Goal: Task Accomplishment & Management: Use online tool/utility

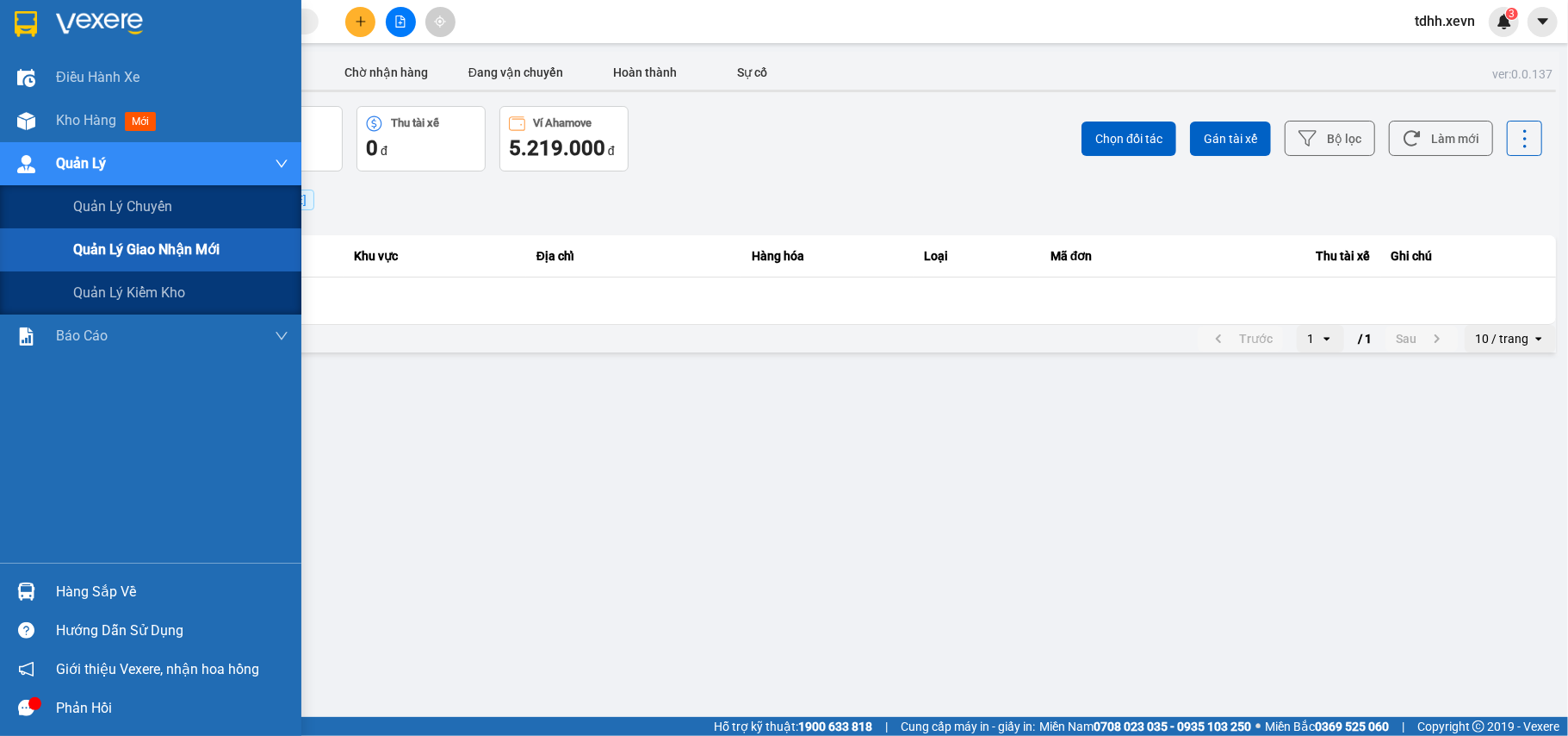
click at [125, 248] on span "Quản lý giao nhận mới" at bounding box center [147, 249] width 147 height 21
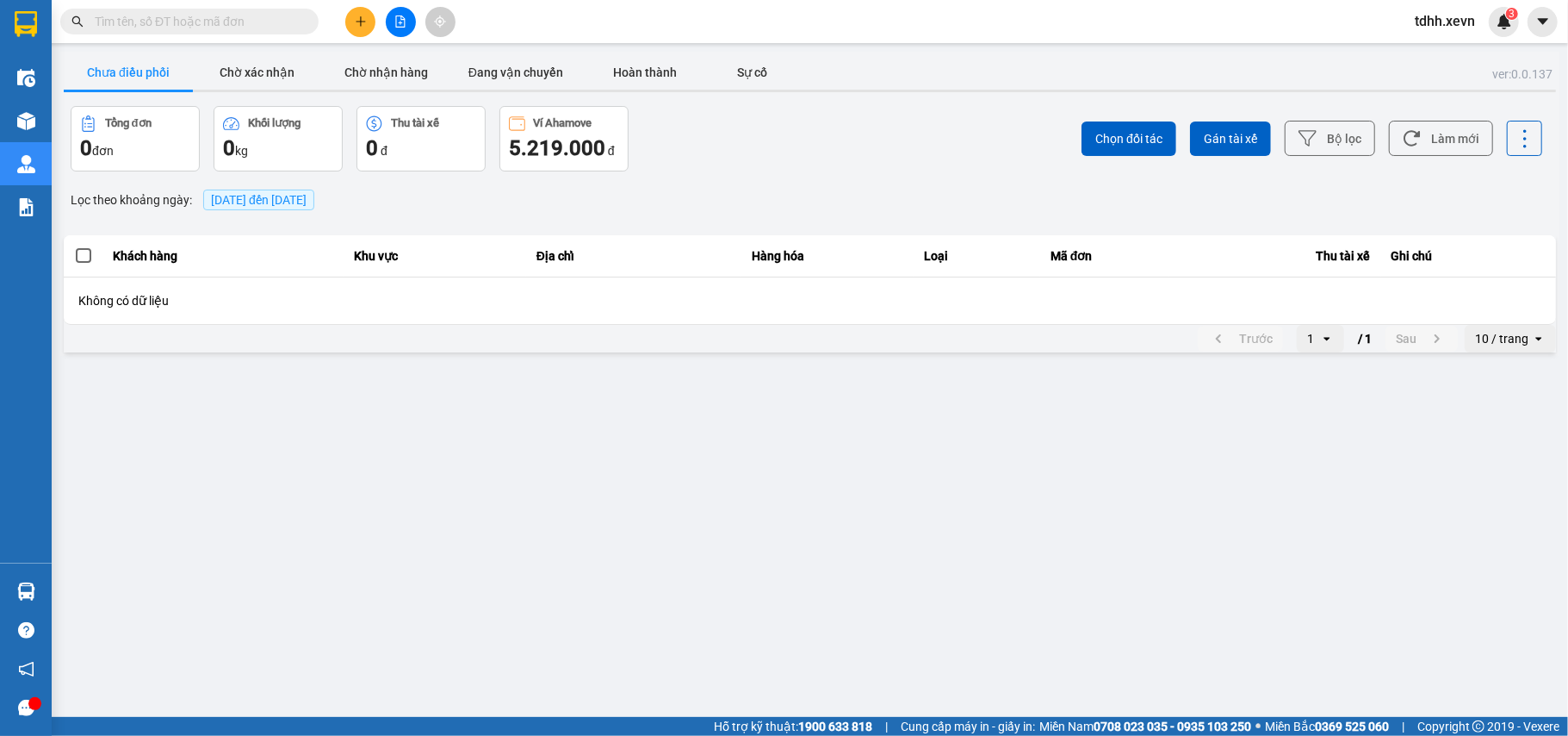
click at [133, 77] on button "Chưa điều phối" at bounding box center [128, 72] width 129 height 34
click at [262, 205] on span "[DATE] đến [DATE]" at bounding box center [258, 200] width 96 height 14
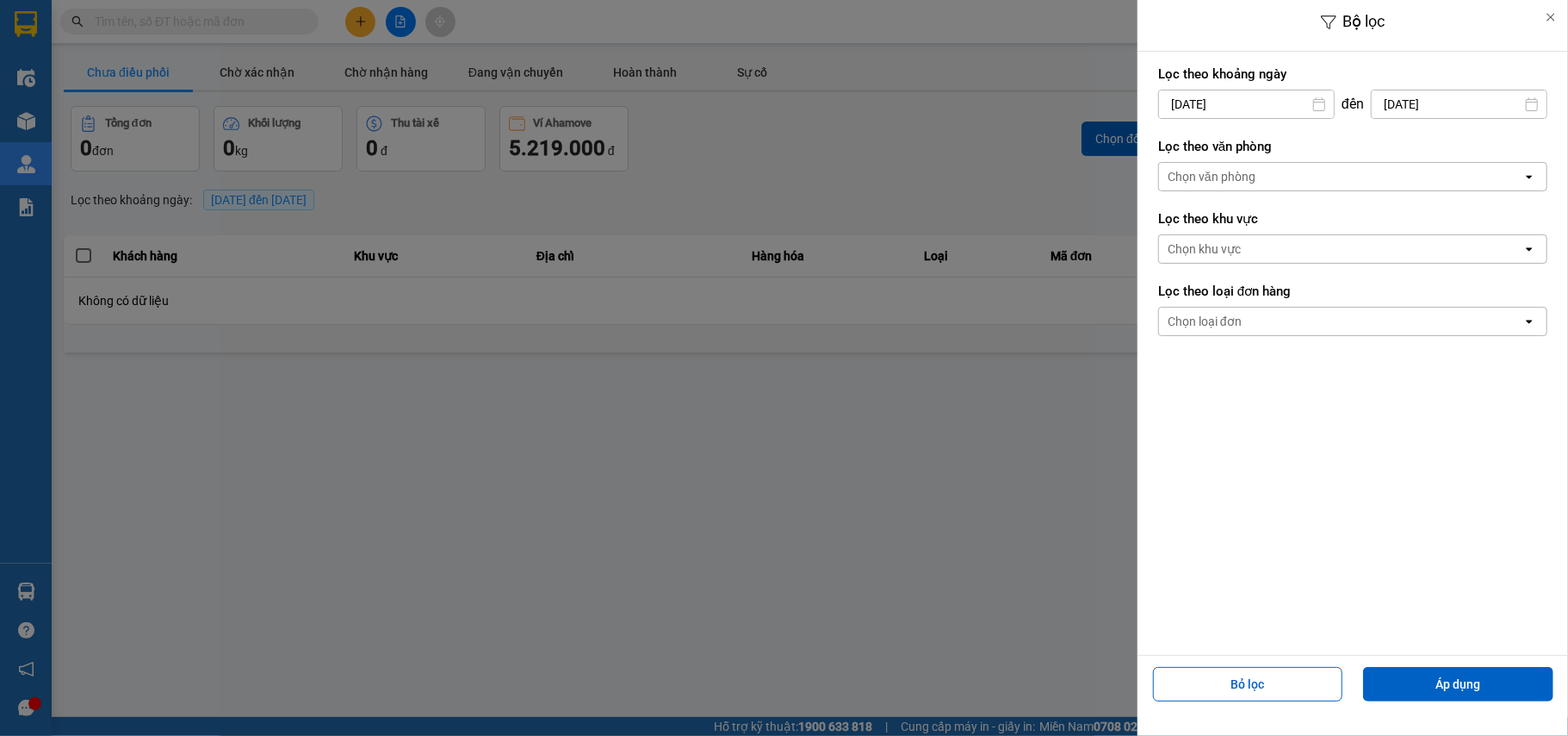
click at [1262, 111] on input "[DATE]" at bounding box center [1247, 104] width 175 height 28
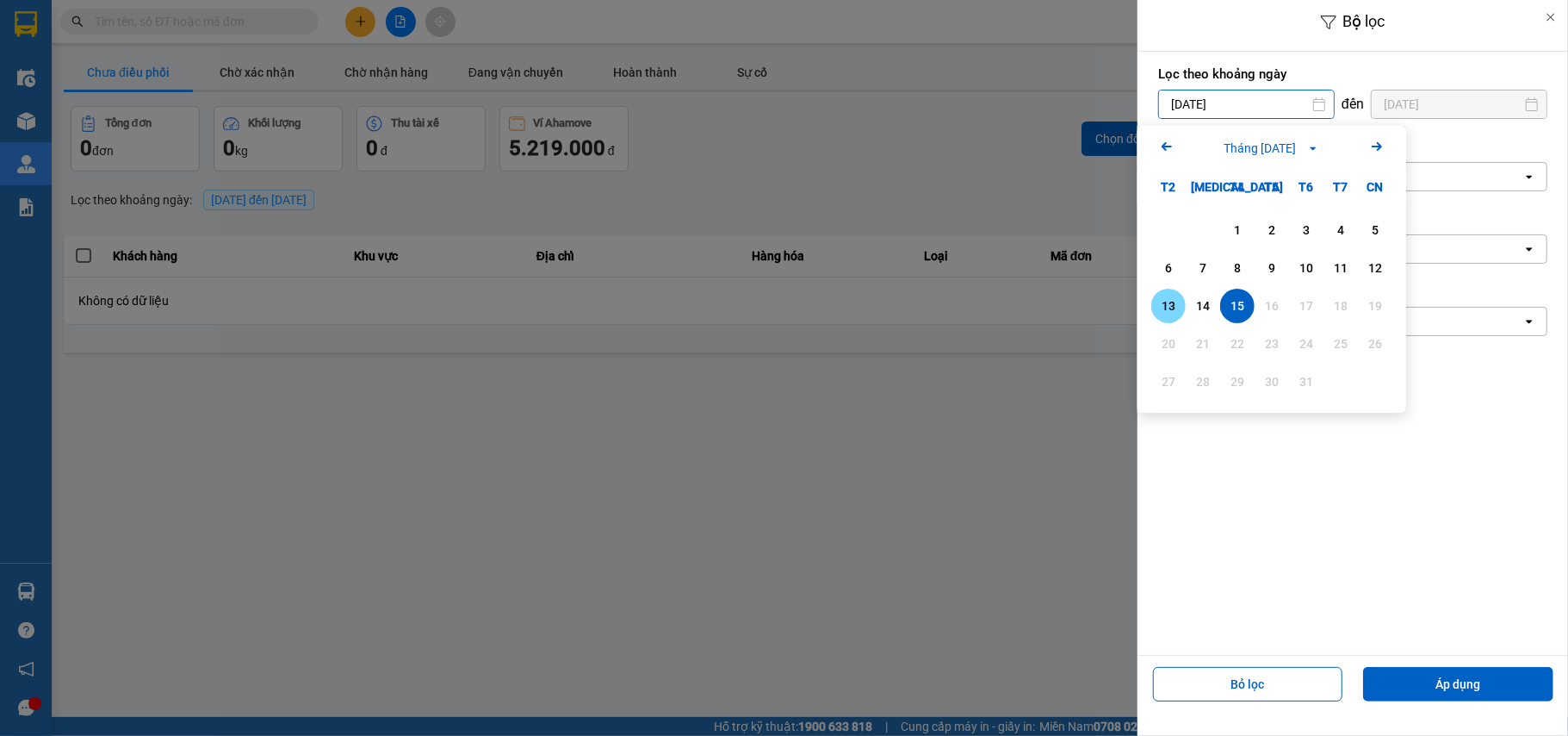
click at [1171, 307] on div "13" at bounding box center [1169, 306] width 24 height 20
type input "[DATE]"
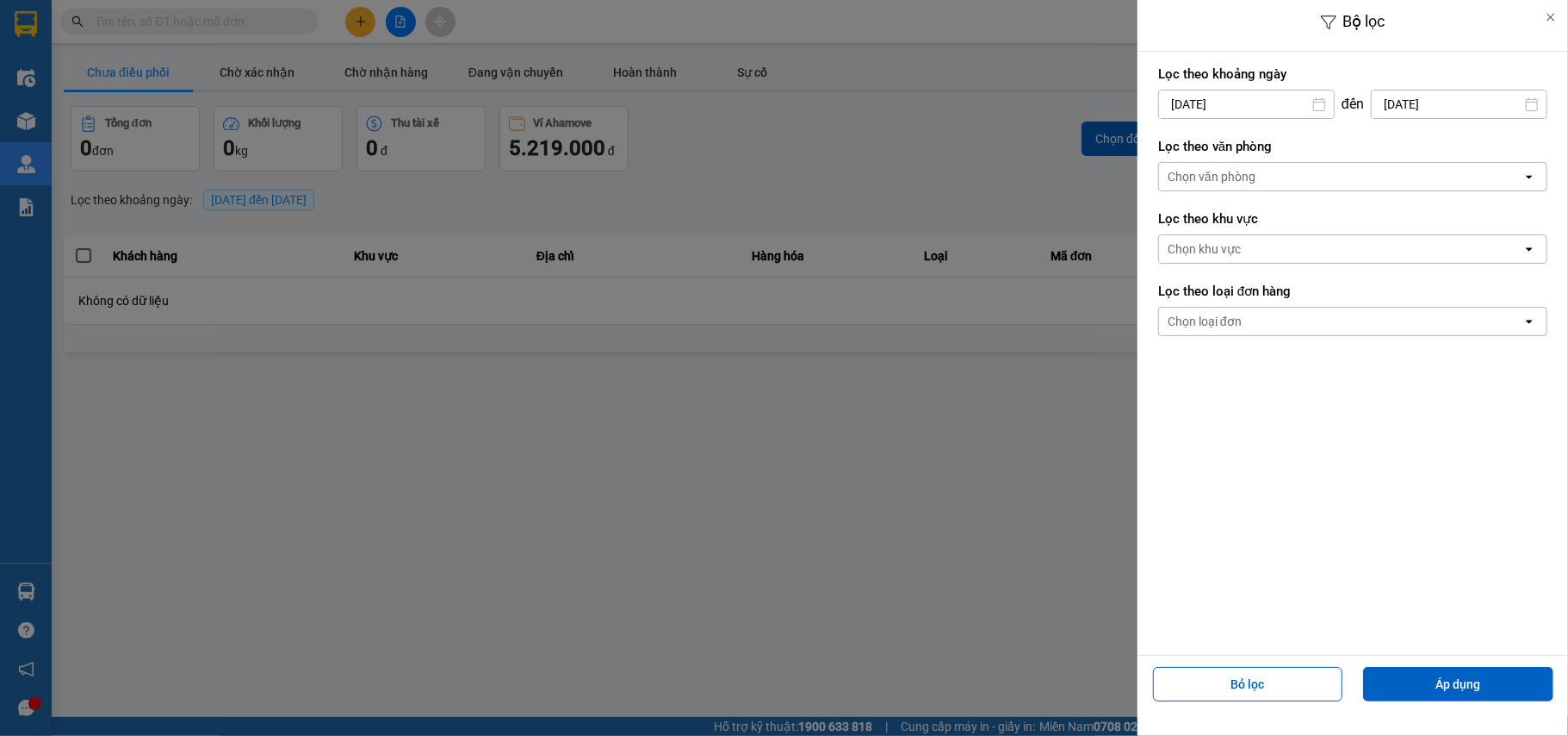
click at [1286, 174] on div "Chọn văn phòng" at bounding box center [1340, 177] width 363 height 28
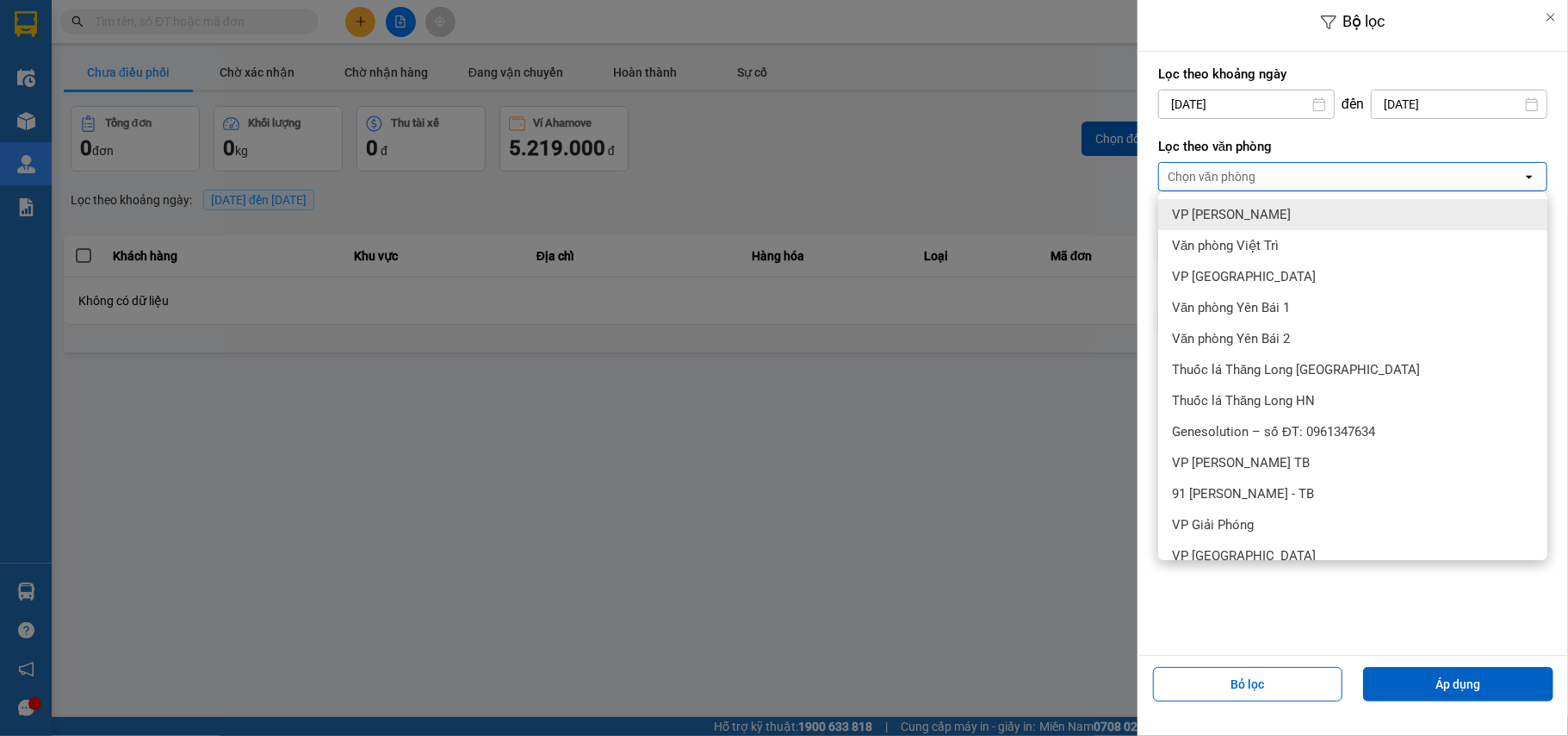
click at [1270, 220] on div "VP [PERSON_NAME]" at bounding box center [1352, 214] width 389 height 31
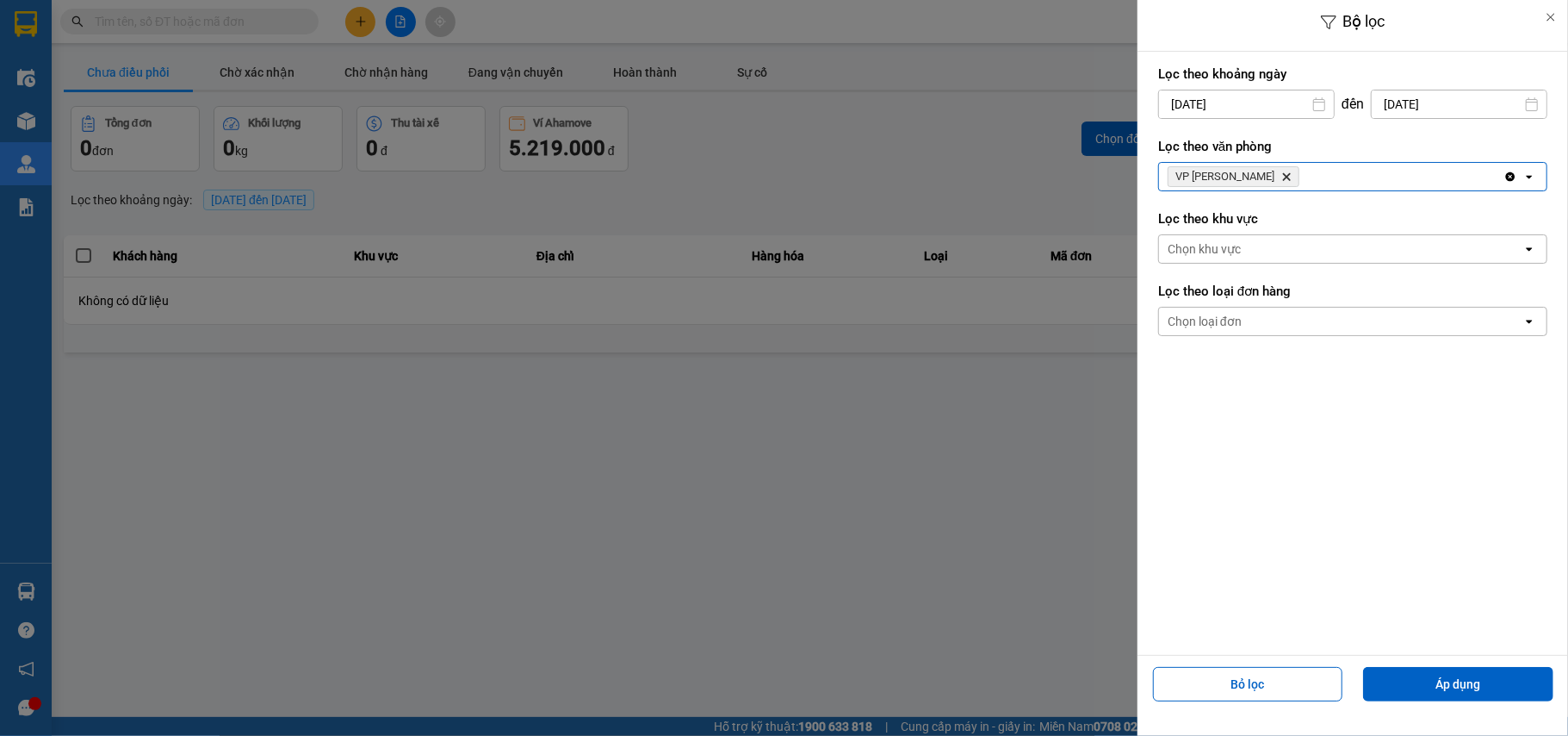
click at [1304, 176] on div "VP [PERSON_NAME] Delete" at bounding box center [1331, 177] width 345 height 28
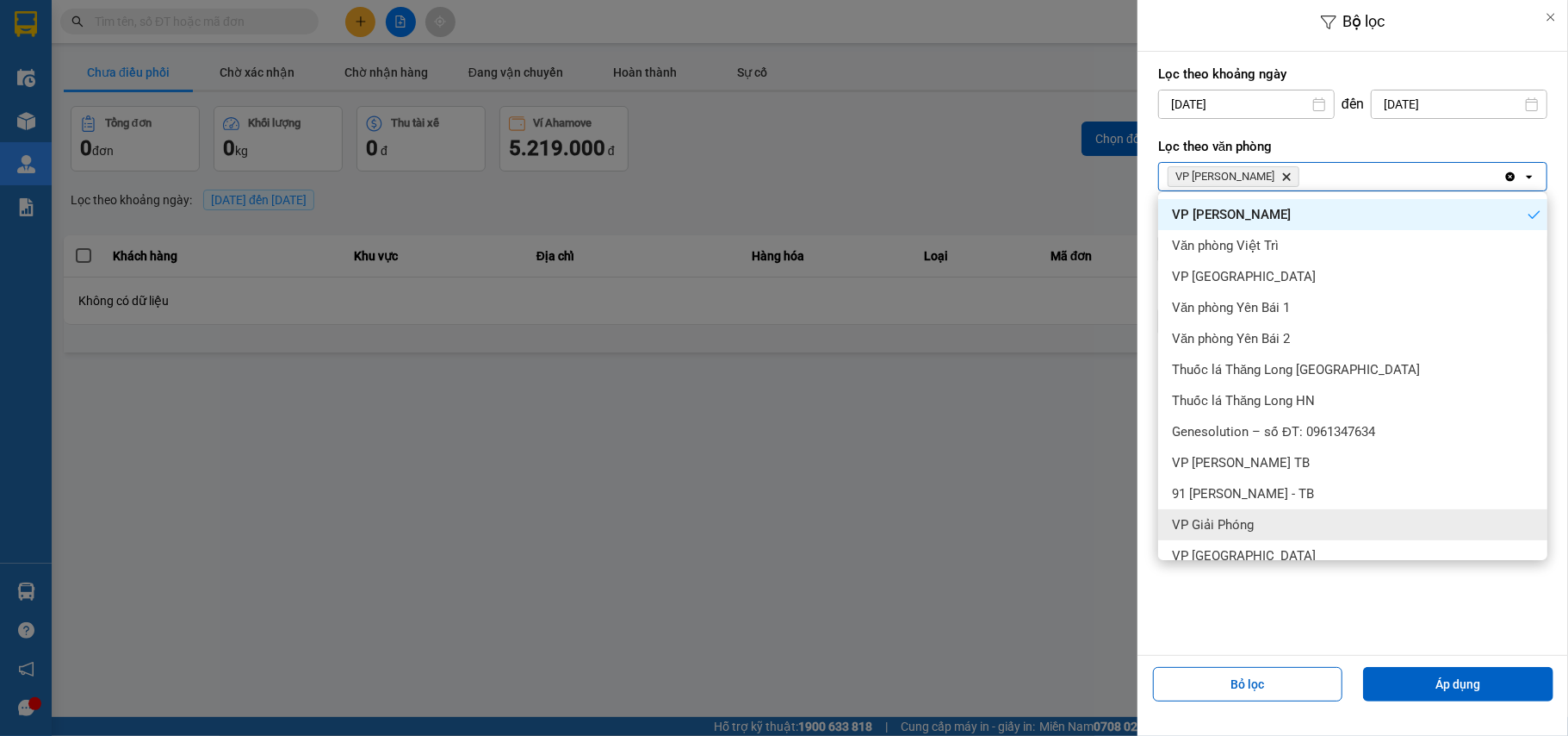
drag, startPoint x: 1245, startPoint y: 518, endPoint x: 1245, endPoint y: 483, distance: 35.0
click at [1245, 517] on span "VP Giải Phóng" at bounding box center [1213, 524] width 82 height 18
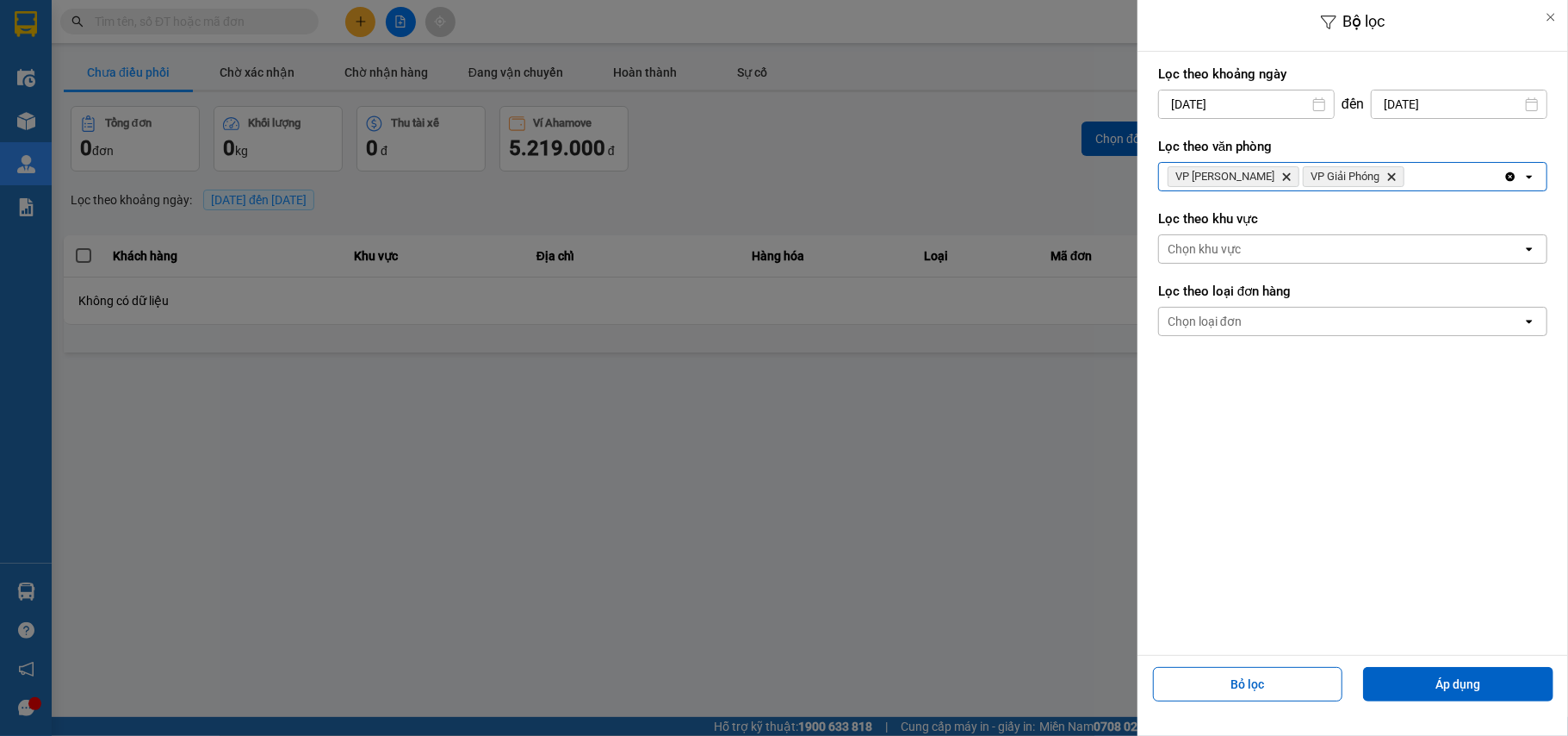
click at [1405, 174] on div "VP [PERSON_NAME] Delete VP Giải Phóng Delete" at bounding box center [1331, 177] width 345 height 28
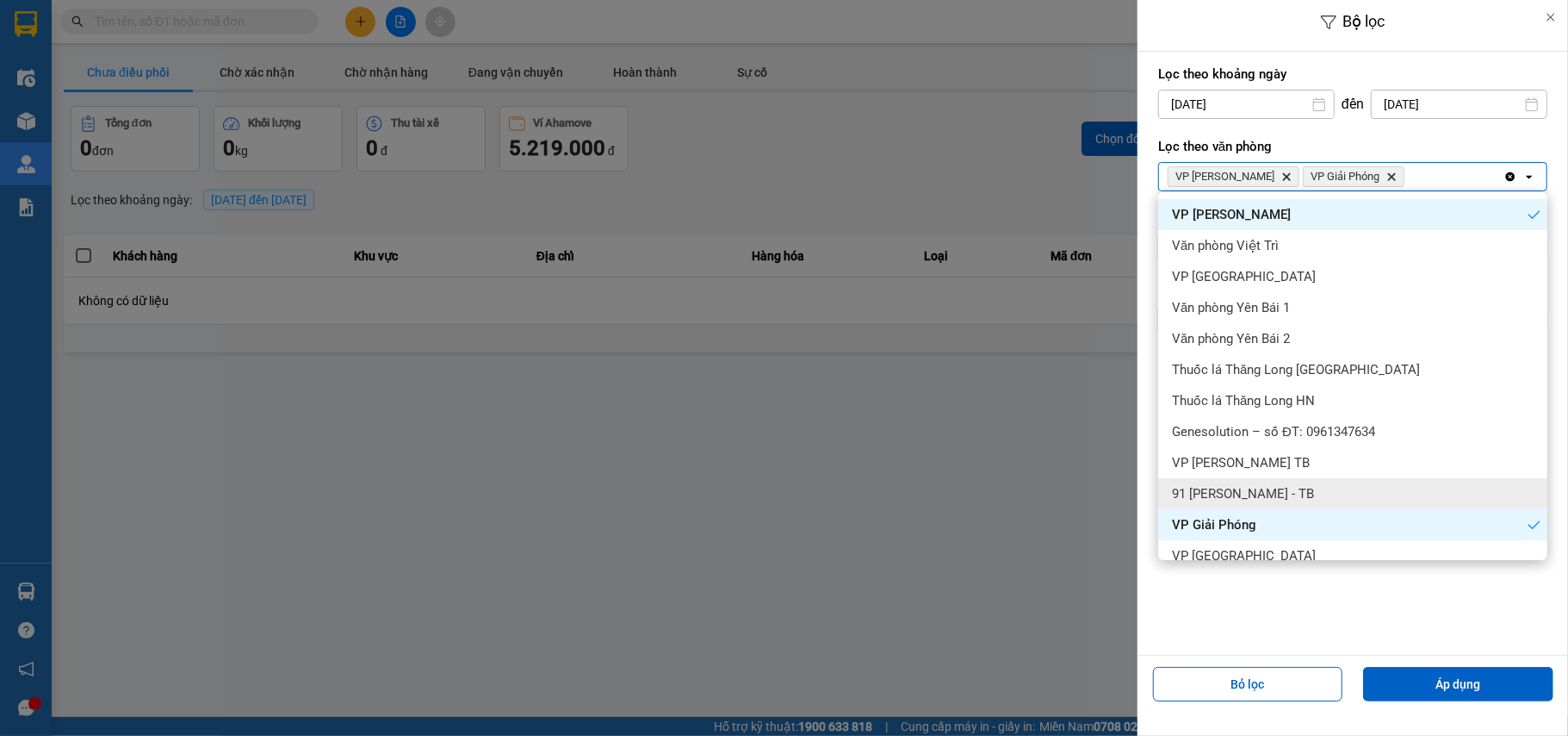
scroll to position [114, 0]
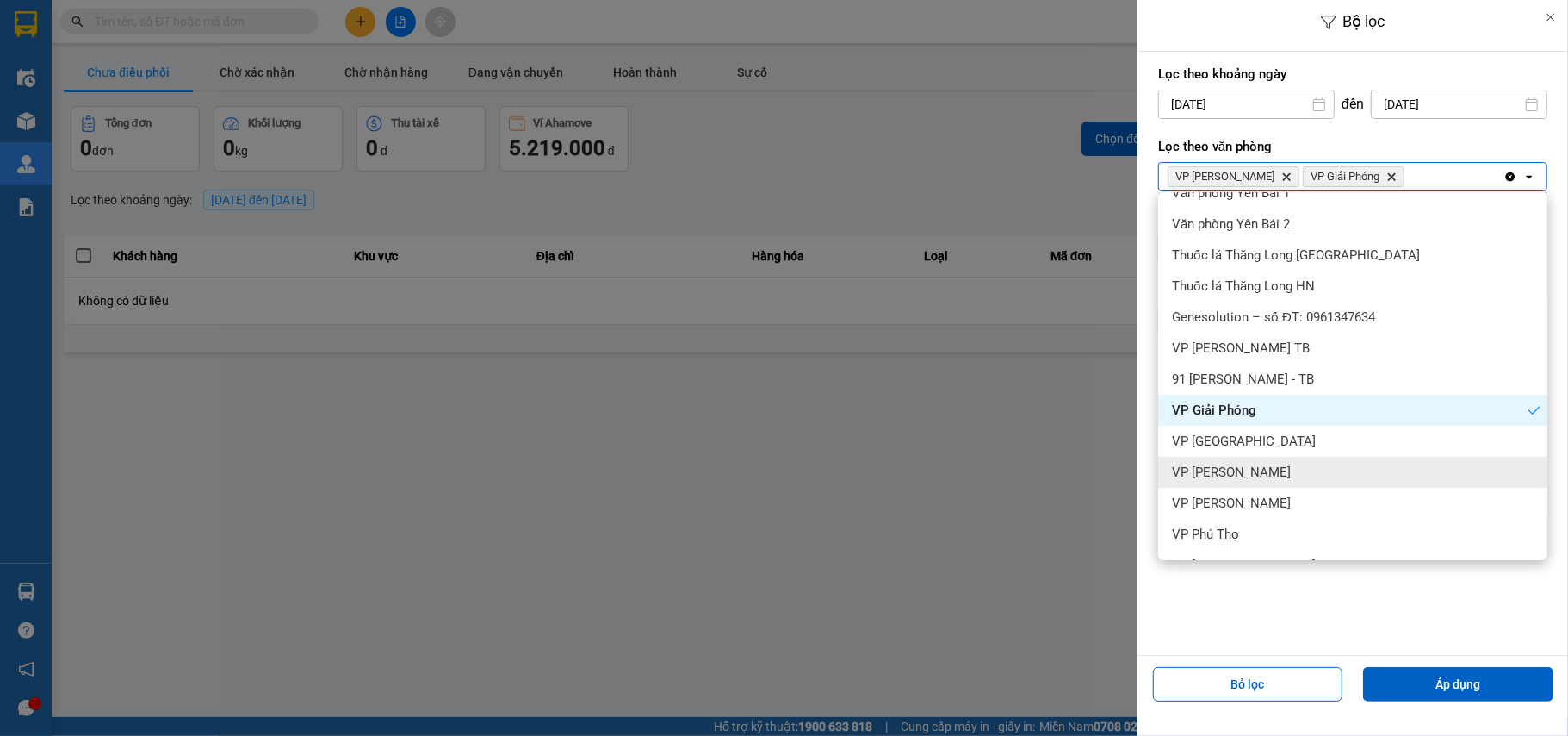
drag, startPoint x: 1250, startPoint y: 473, endPoint x: 1304, endPoint y: 370, distance: 116.3
click at [1250, 469] on span "VP [PERSON_NAME]" at bounding box center [1232, 472] width 119 height 18
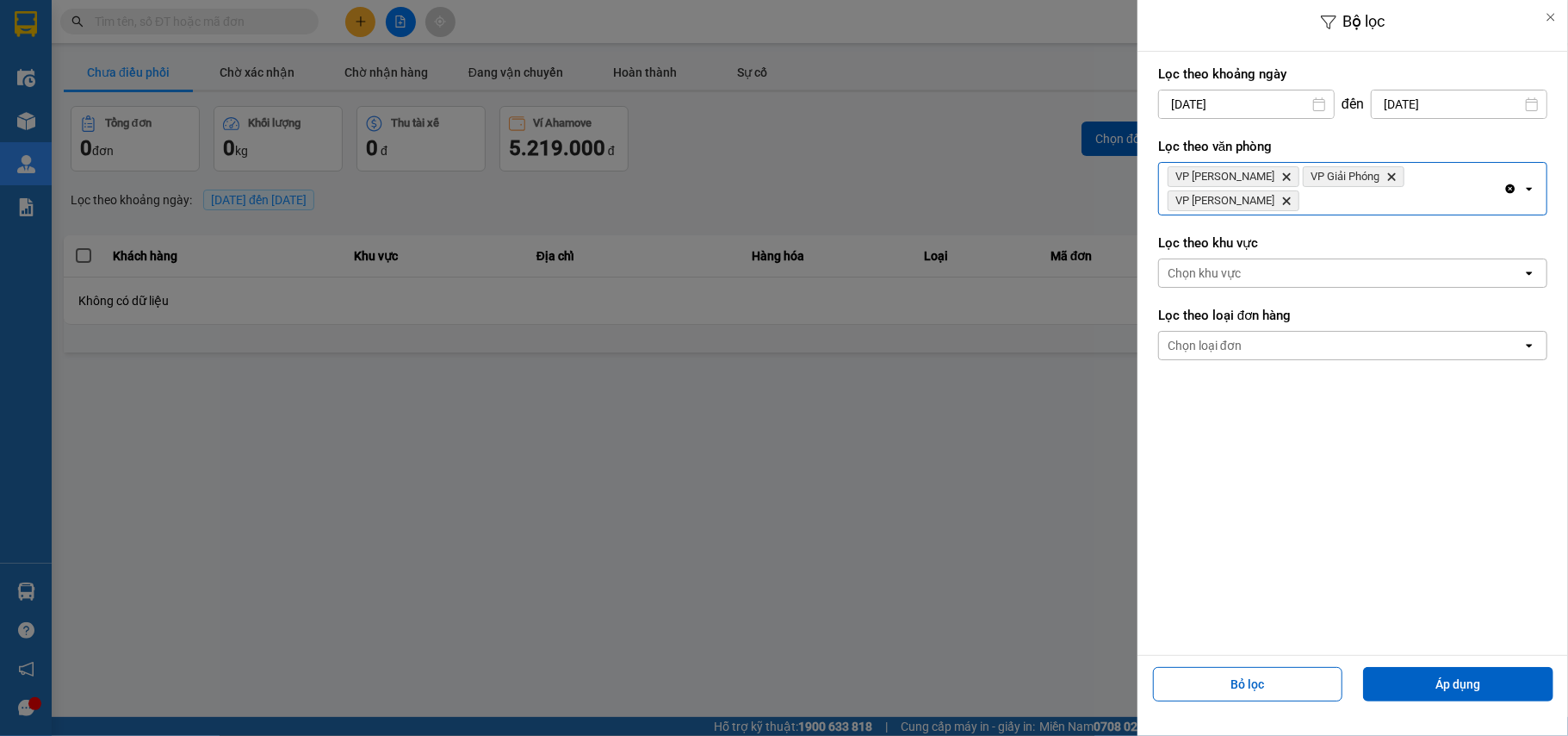
click at [1498, 190] on div "VP [PERSON_NAME] Delete VP Giải Phóng Delete VP [PERSON_NAME]" at bounding box center [1331, 189] width 345 height 52
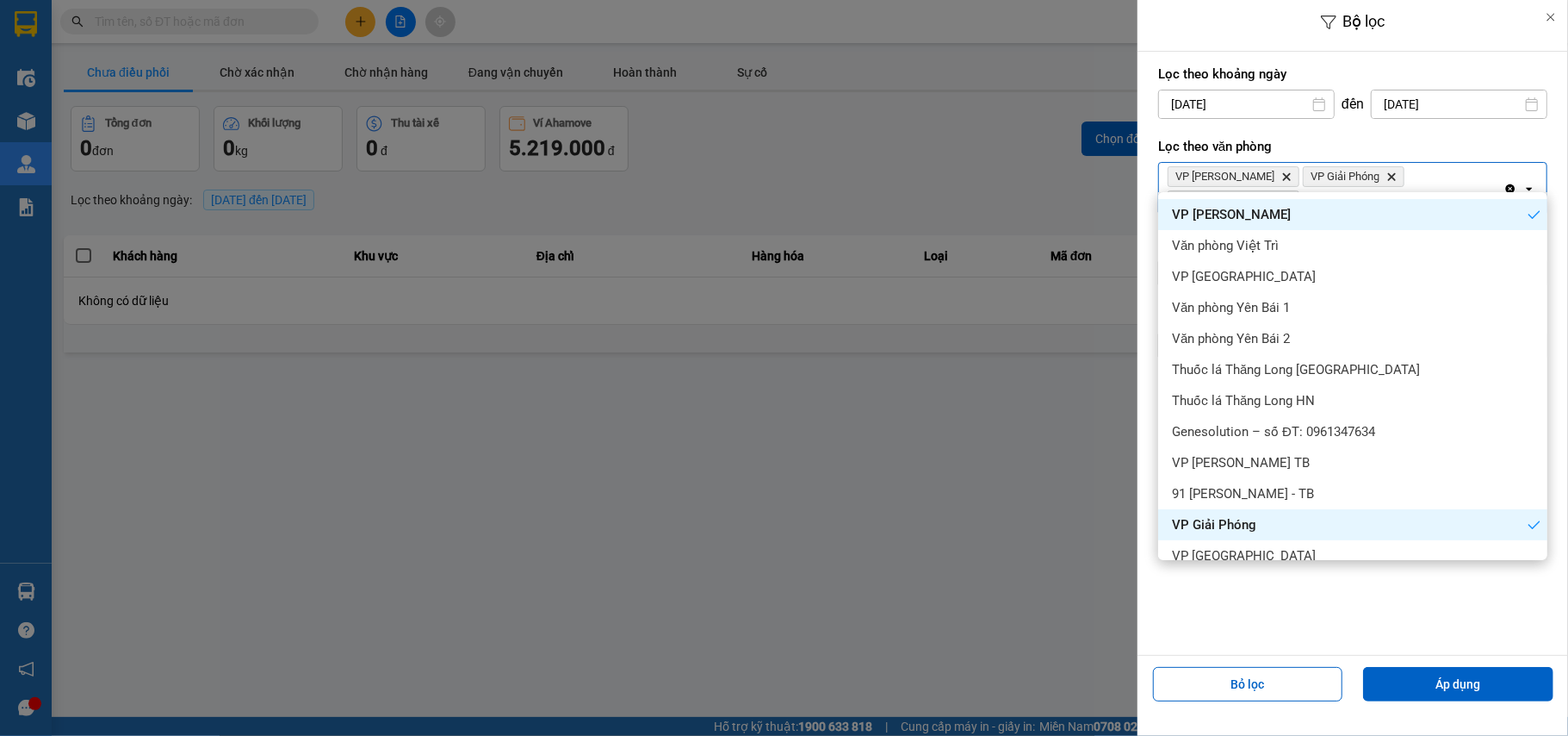
scroll to position [545, 0]
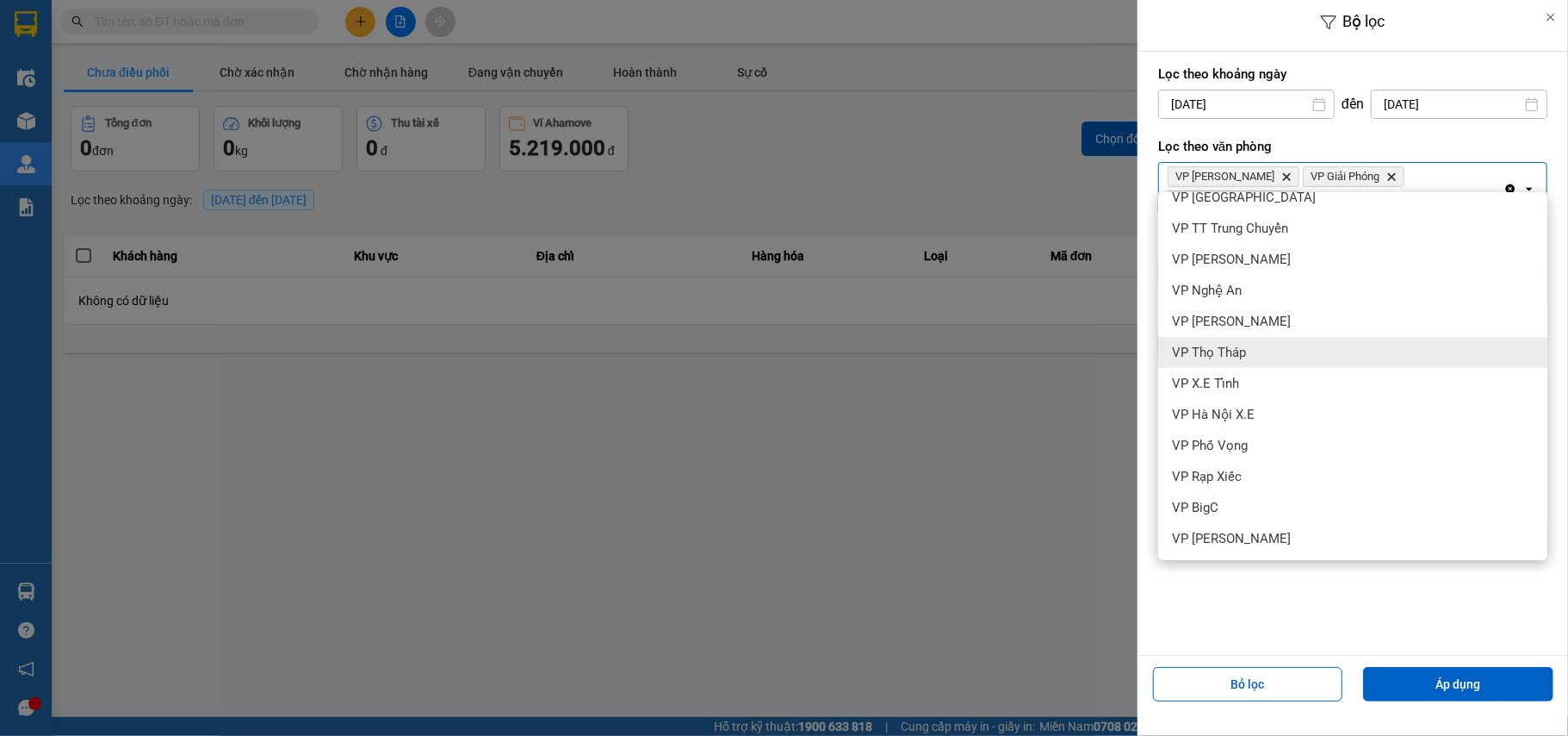
click at [1213, 355] on span "VP Thọ Tháp" at bounding box center [1209, 352] width 74 height 18
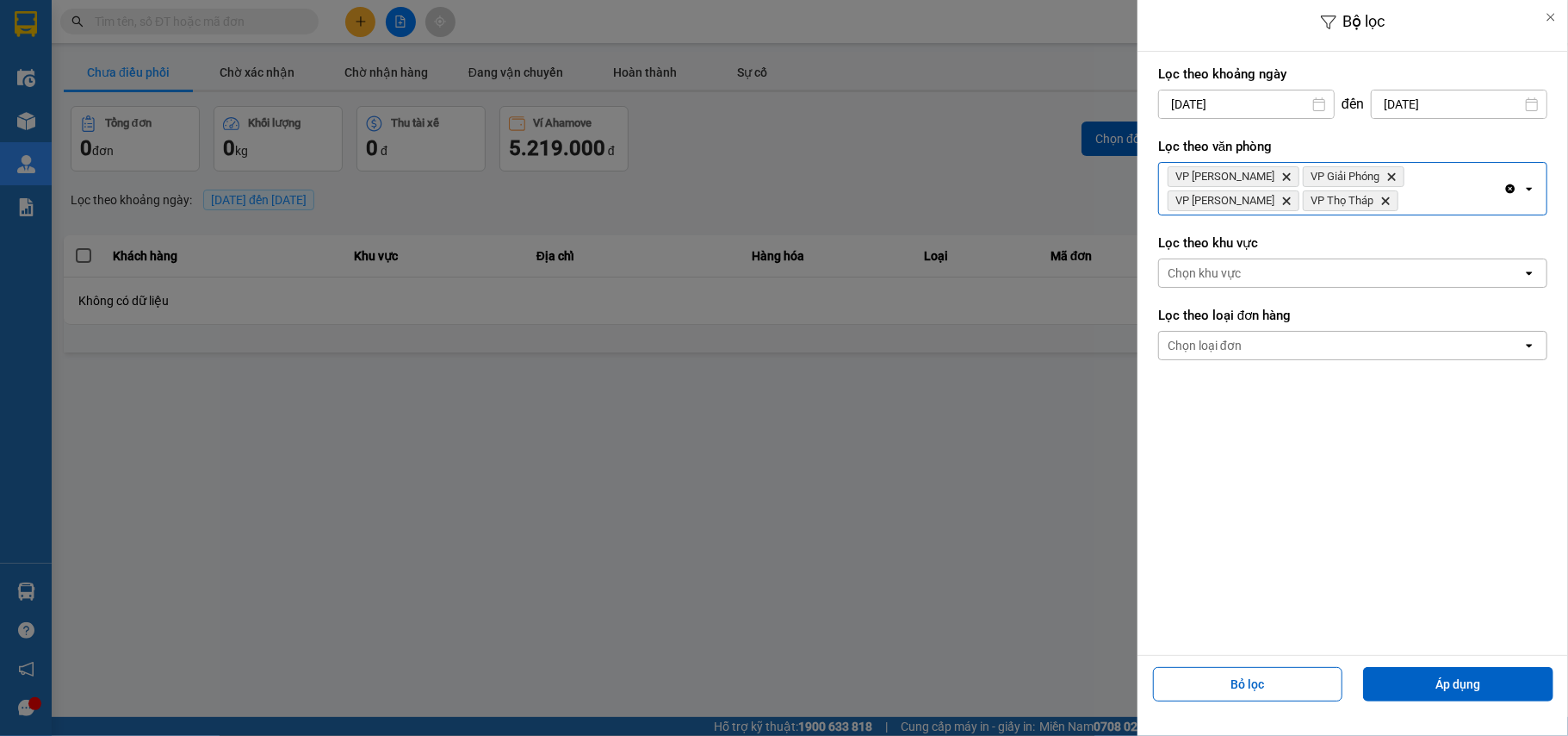
click at [1296, 200] on div "VP [PERSON_NAME] Delete VP Giải Phóng Delete VP [PERSON_NAME] Delete VP Thọ Thá…" at bounding box center [1331, 189] width 345 height 52
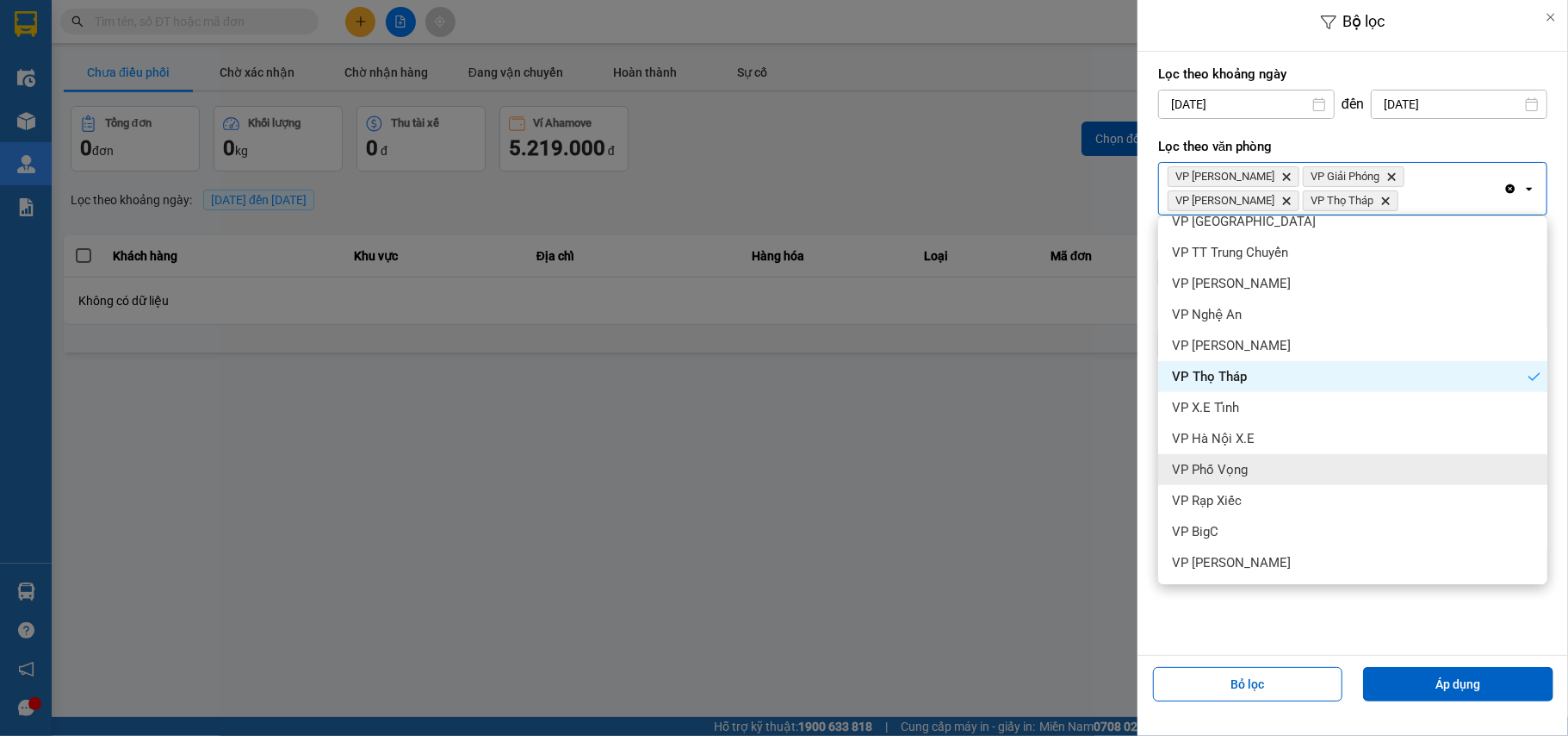
click at [1261, 458] on div "VP Phố Vọng" at bounding box center [1352, 469] width 389 height 31
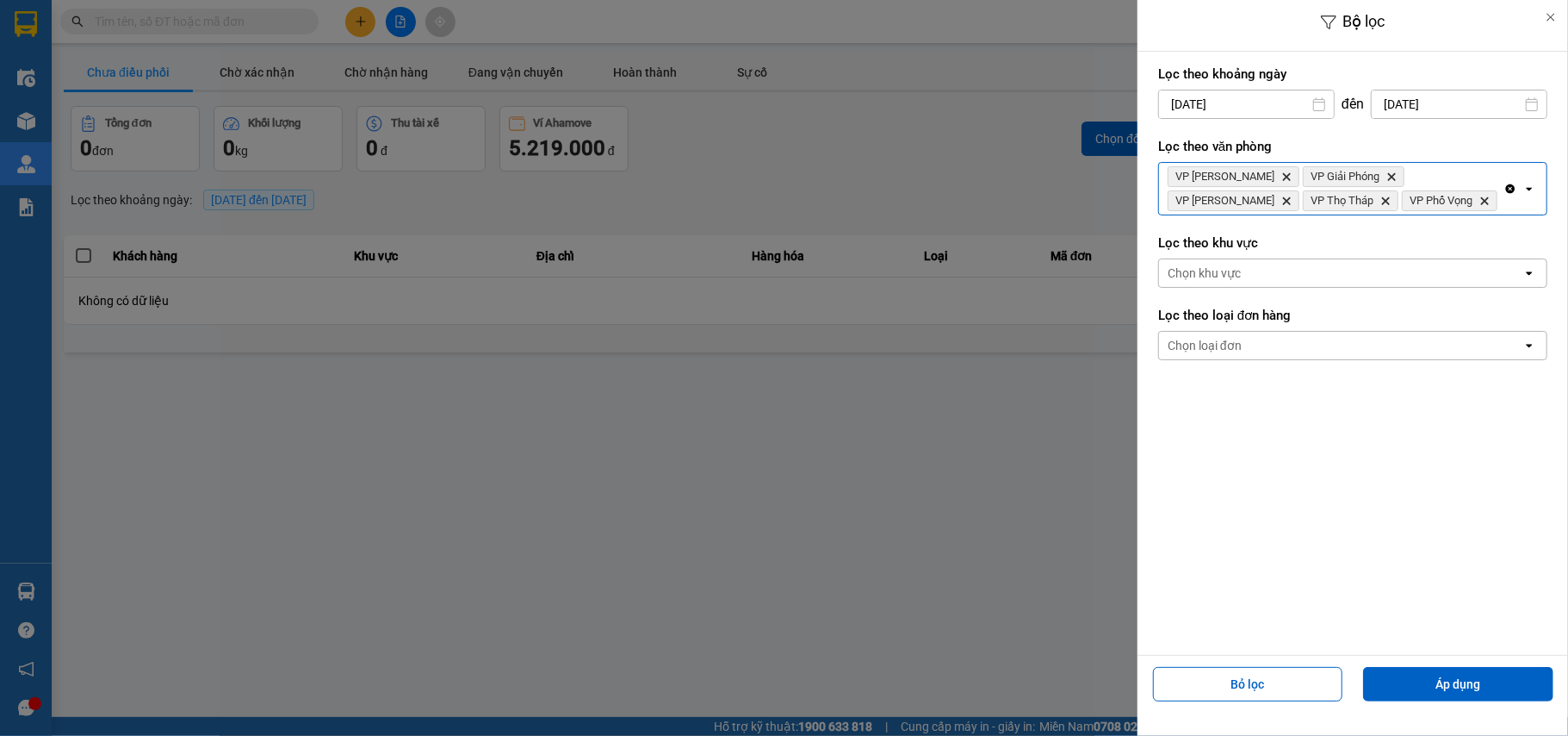
click at [1403, 207] on div "VP [PERSON_NAME] Delete VP Giải Phóng Delete VP [PERSON_NAME] Delete VP Thọ Thá…" at bounding box center [1331, 189] width 345 height 52
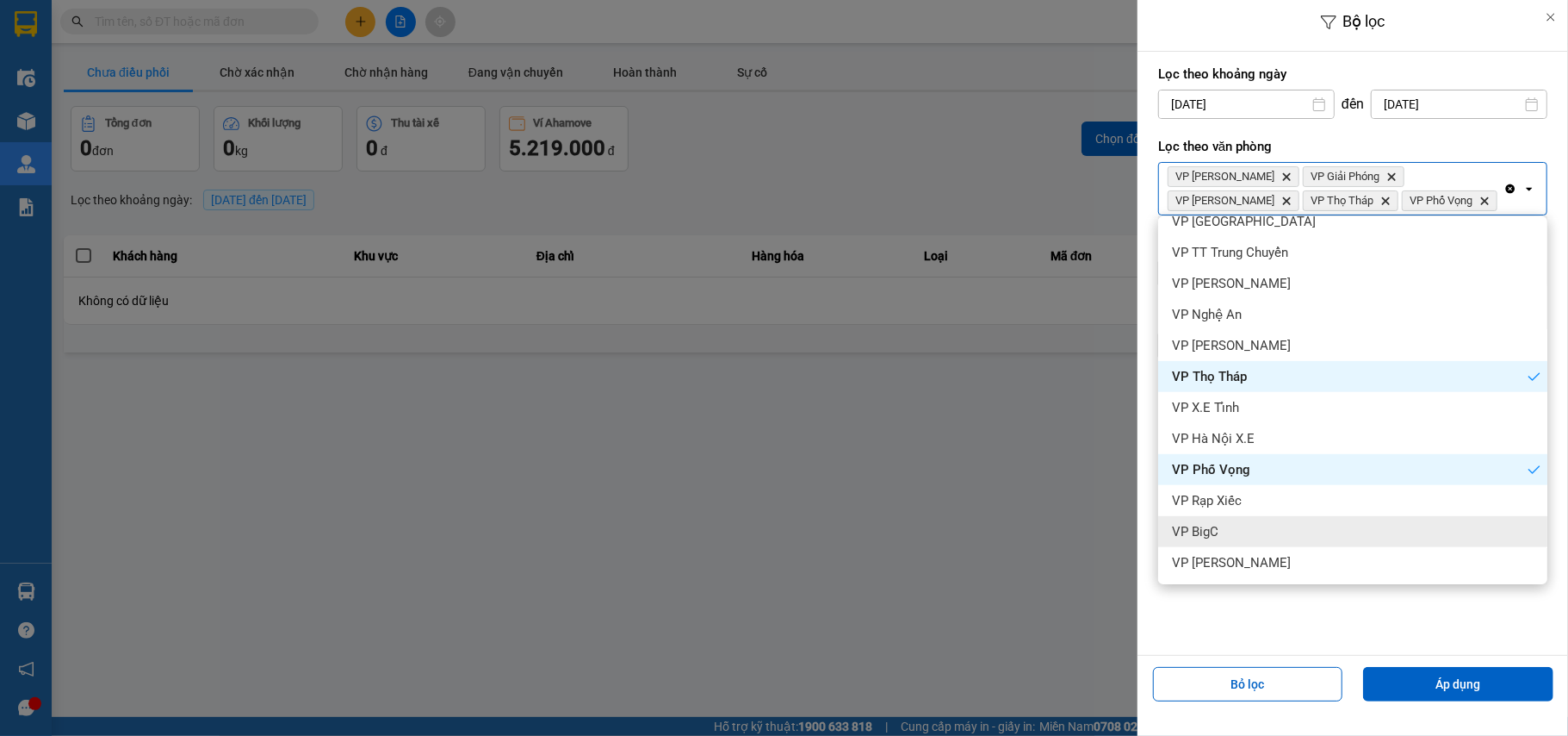
click at [1247, 527] on div "VP BigC" at bounding box center [1352, 531] width 389 height 31
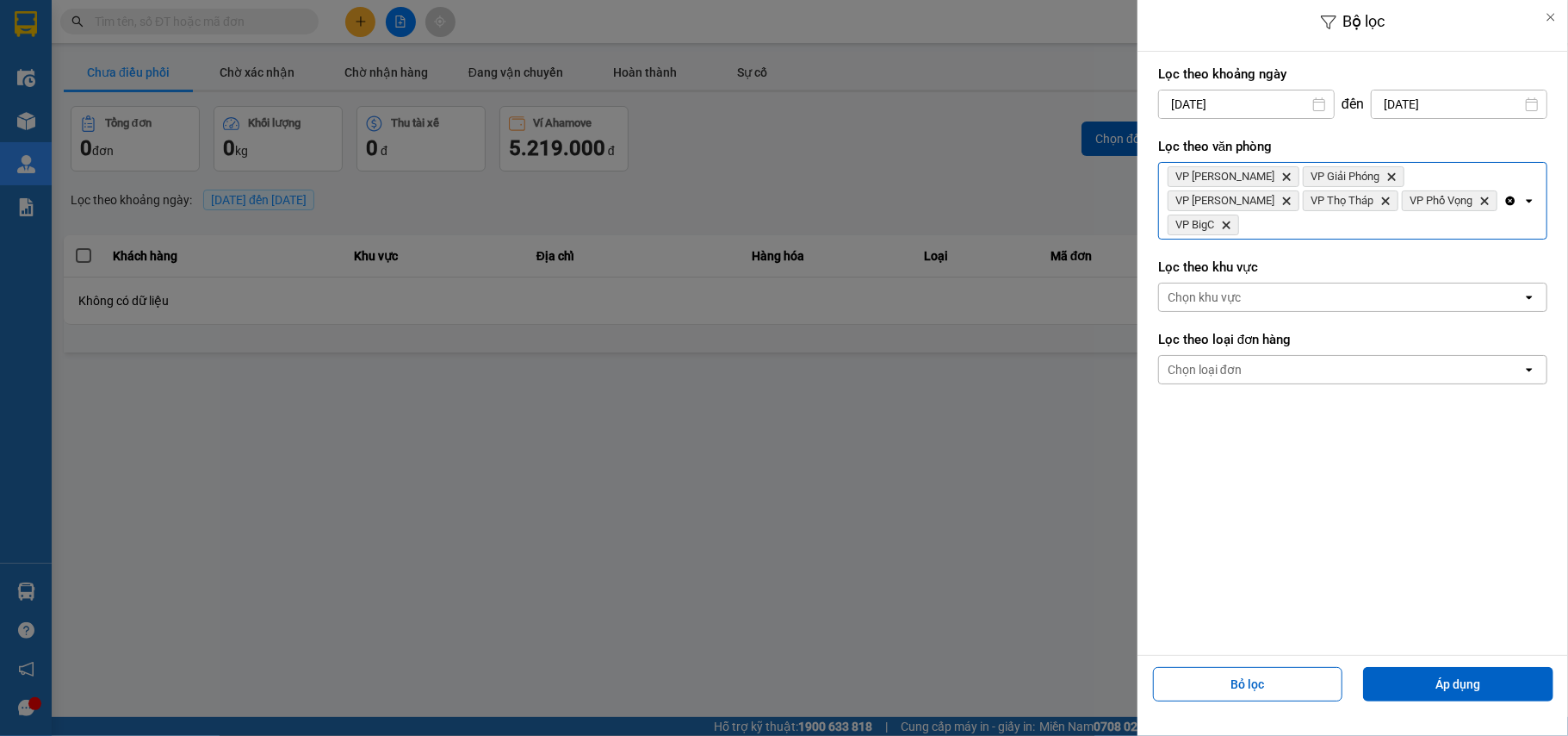
click at [1474, 212] on div "VP [PERSON_NAME] Delete VP Giải Phóng Delete VP [PERSON_NAME] Delete VP Thọ Thá…" at bounding box center [1331, 201] width 345 height 76
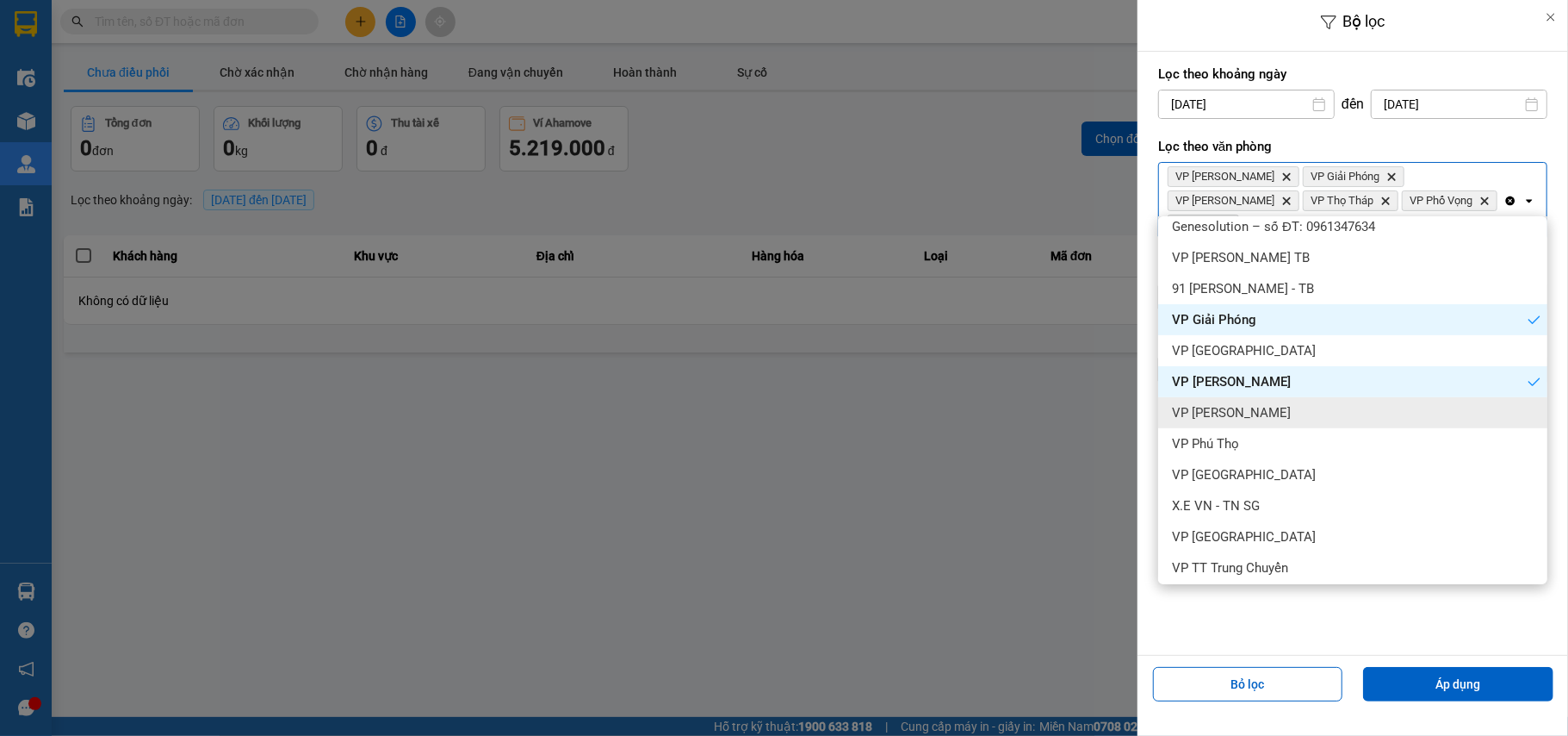
scroll to position [345, 0]
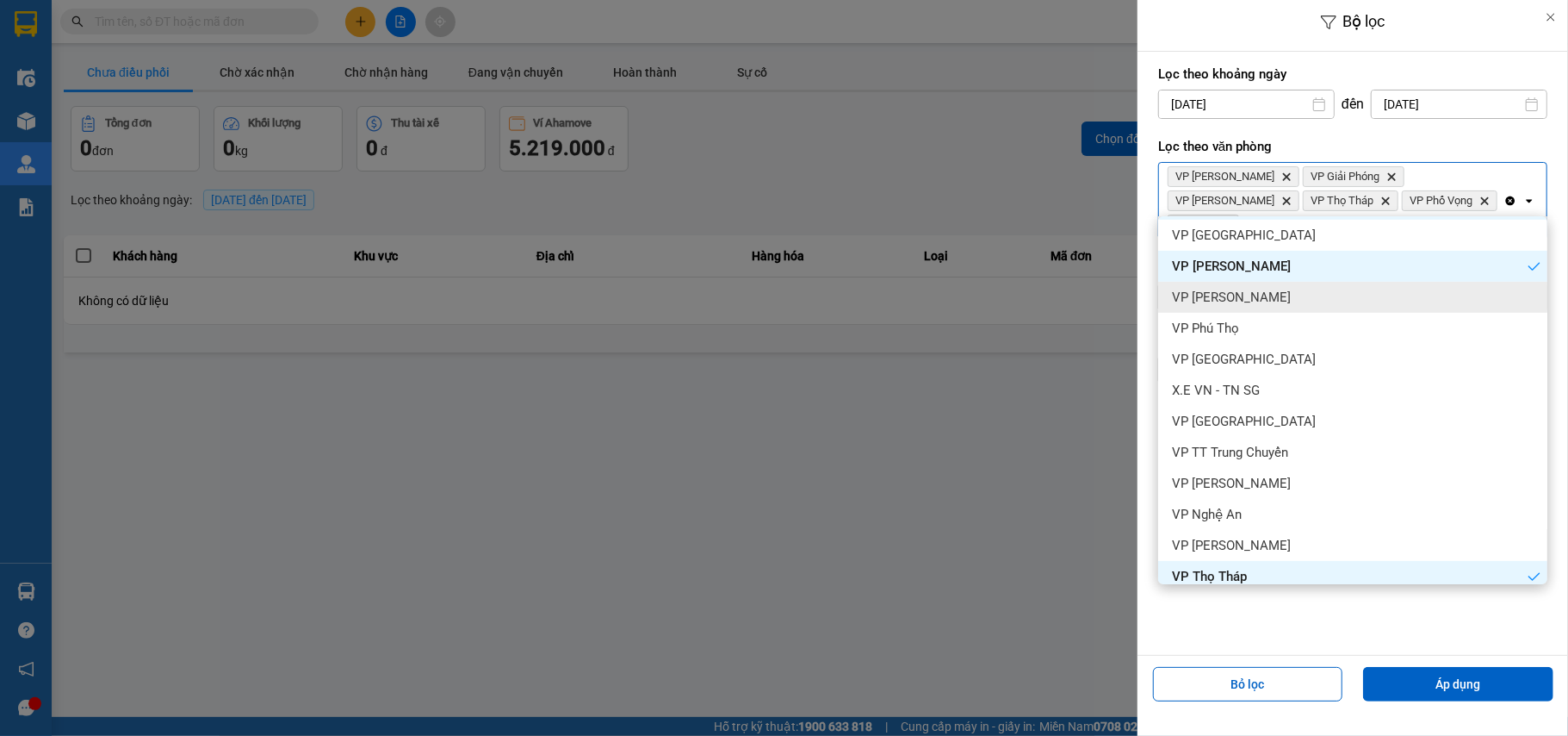
click at [1230, 294] on span "VP [PERSON_NAME]" at bounding box center [1232, 297] width 119 height 18
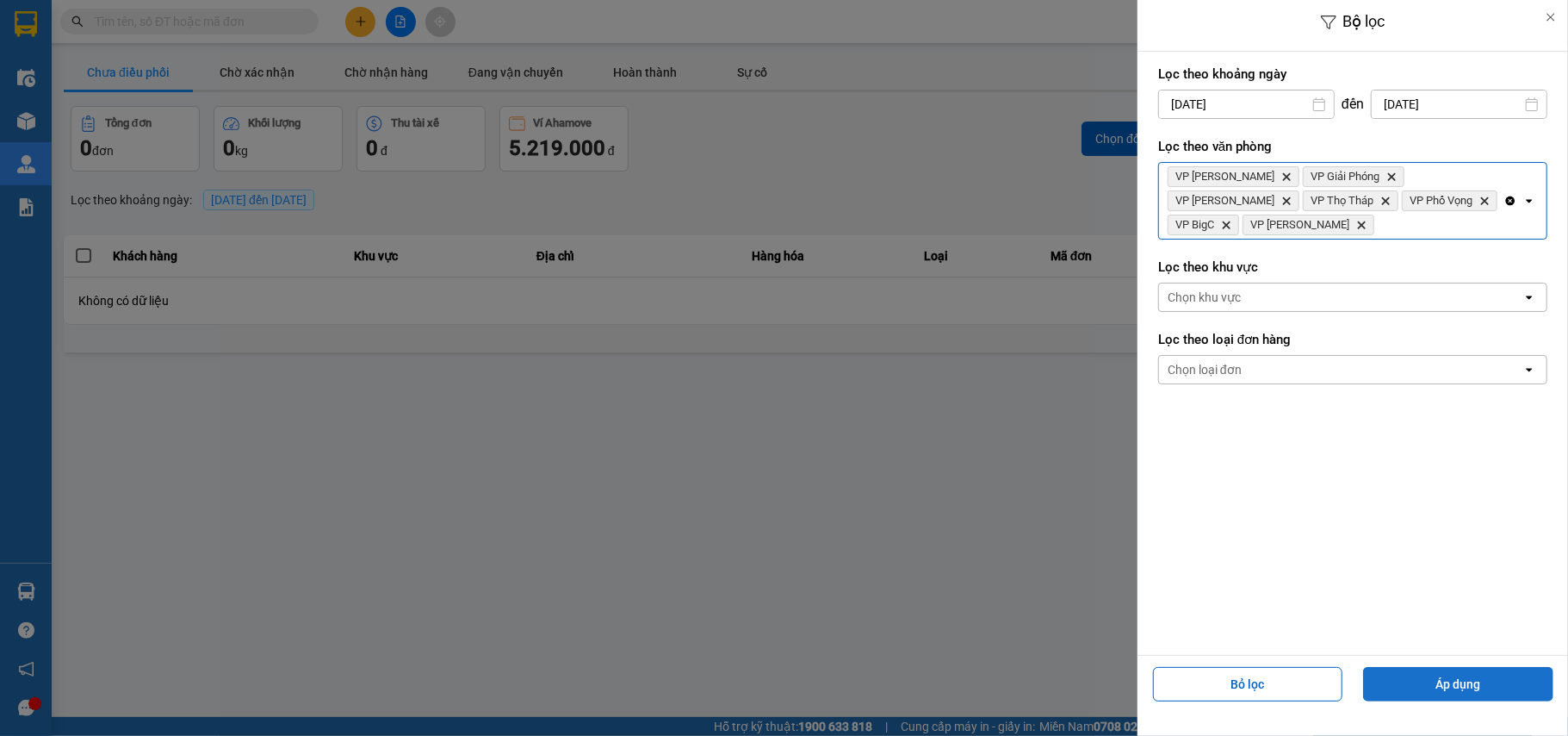
click at [1462, 679] on button "Áp dụng" at bounding box center [1458, 684] width 190 height 34
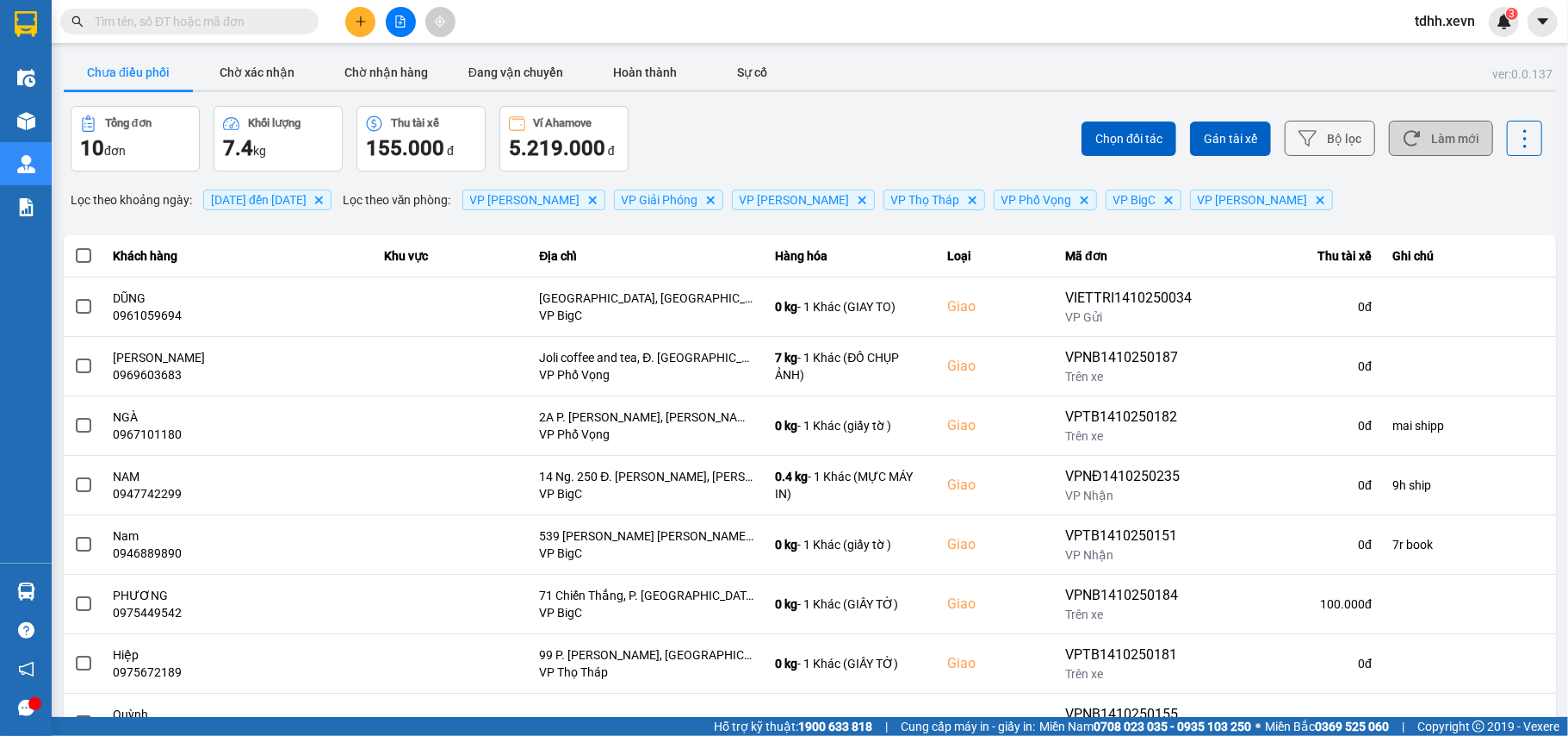
click at [1410, 136] on button "Làm mới" at bounding box center [1441, 138] width 104 height 35
